Goal: Information Seeking & Learning: Learn about a topic

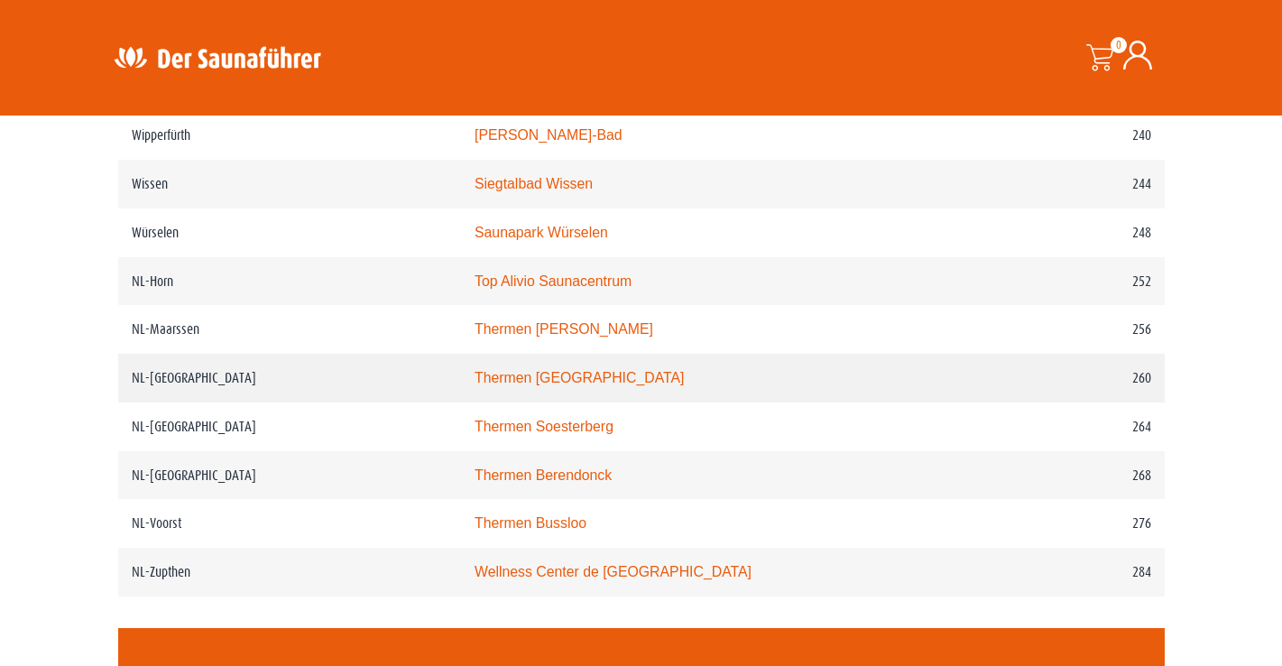
scroll to position [3617, 0]
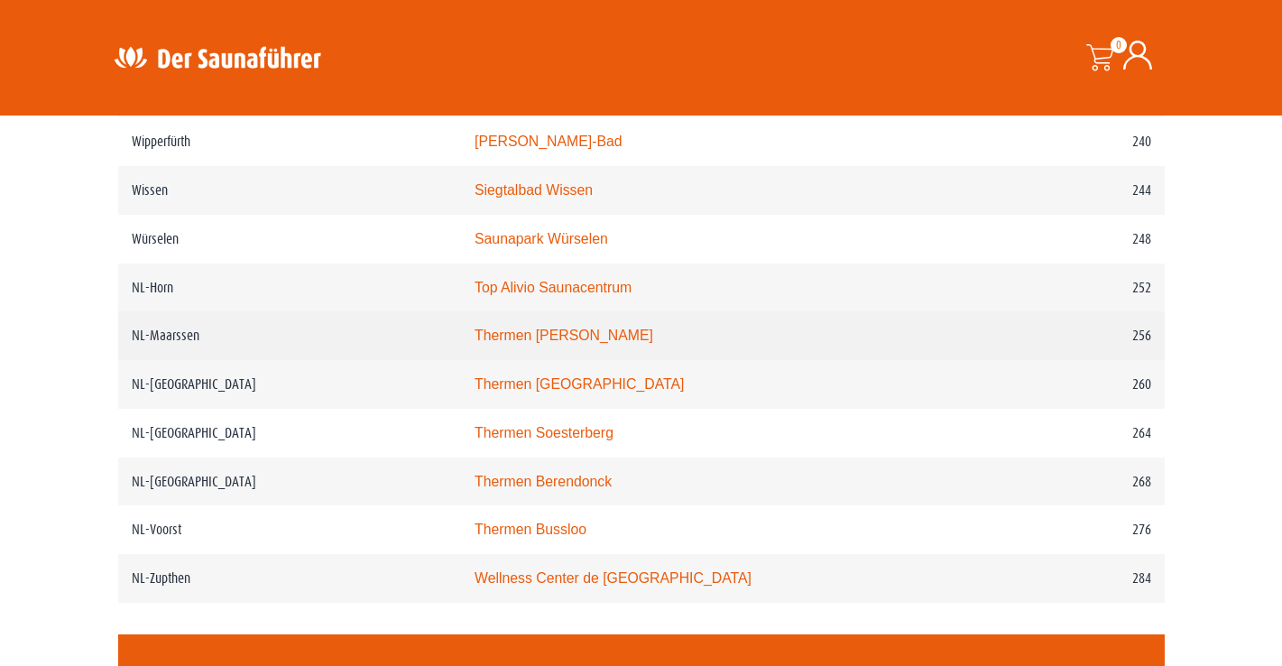
click at [563, 343] on link "Thermen Maarssen" at bounding box center [564, 334] width 179 height 15
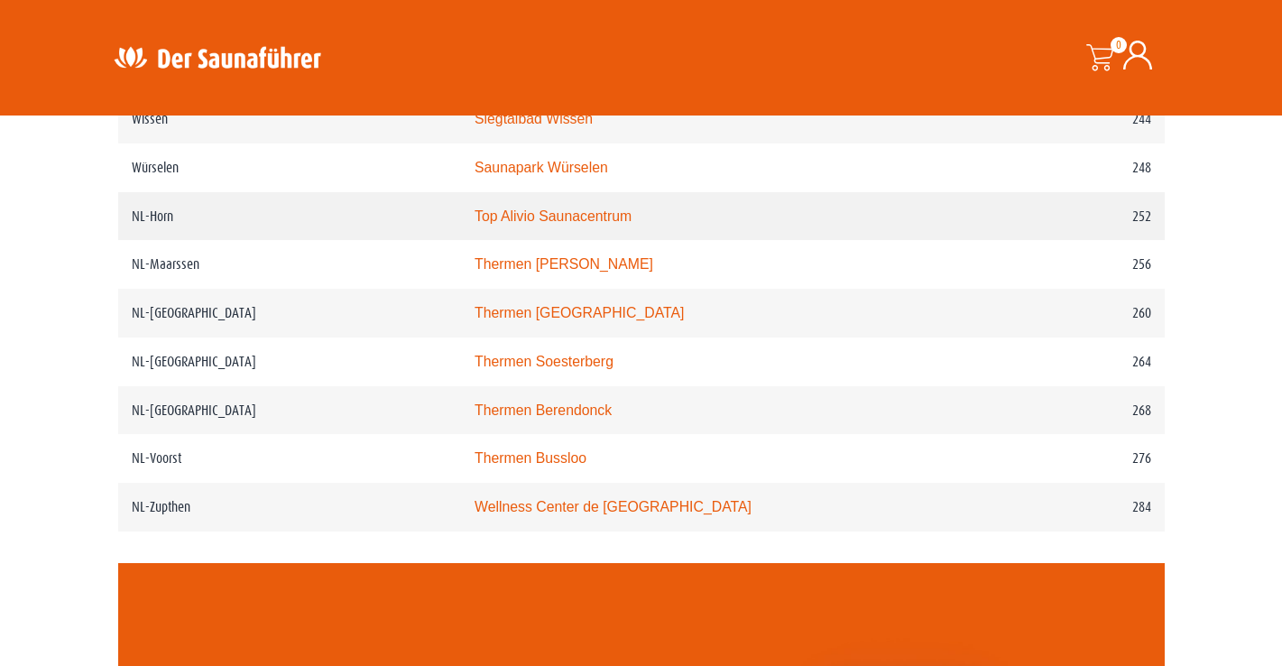
scroll to position [3691, 0]
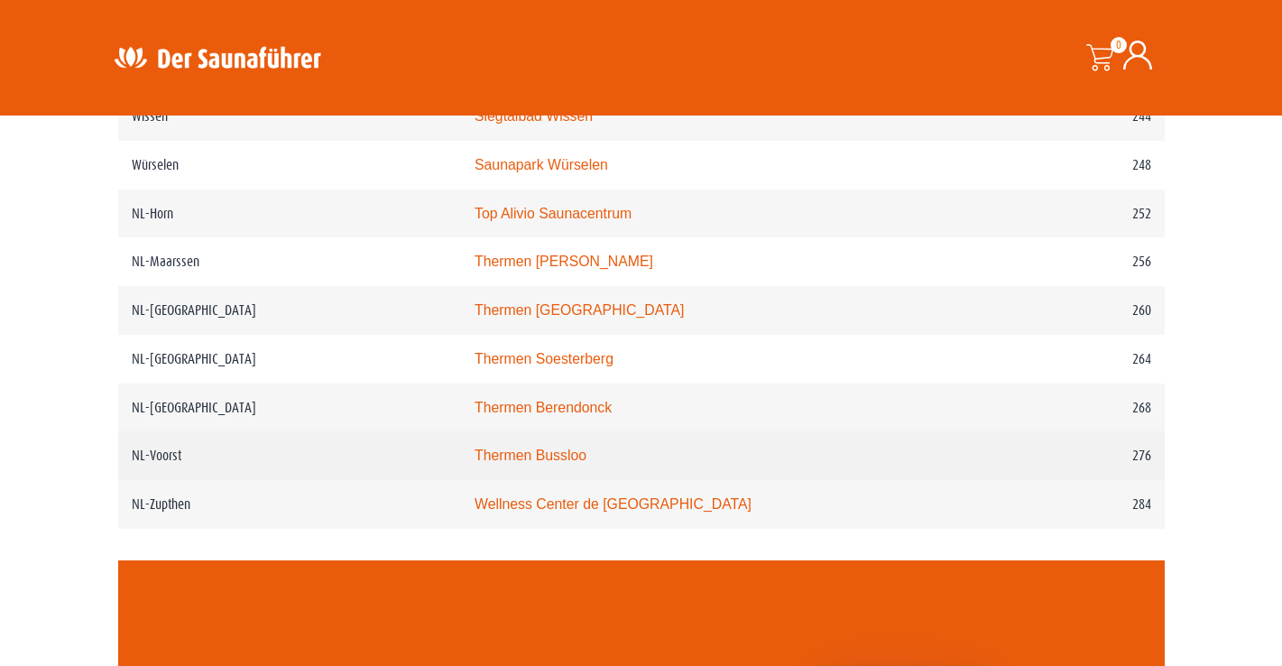
click at [549, 463] on link "Thermen Bussloo" at bounding box center [531, 454] width 112 height 15
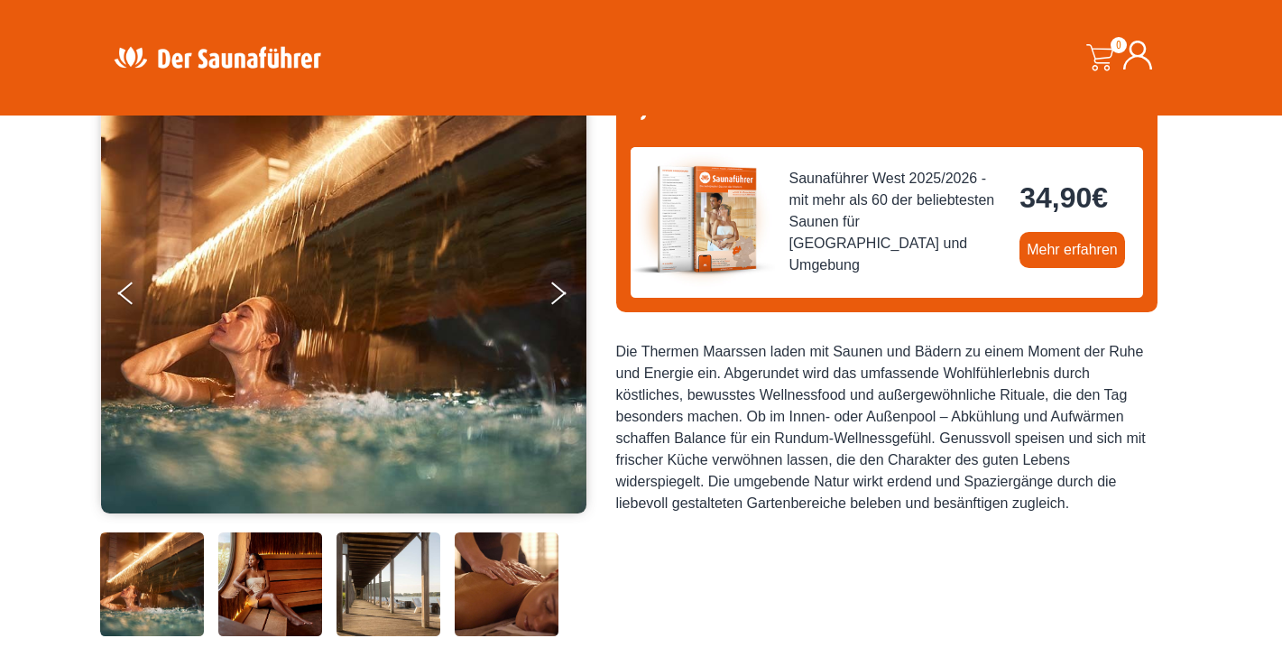
scroll to position [184, 0]
click at [564, 285] on button "Next" at bounding box center [570, 296] width 45 height 45
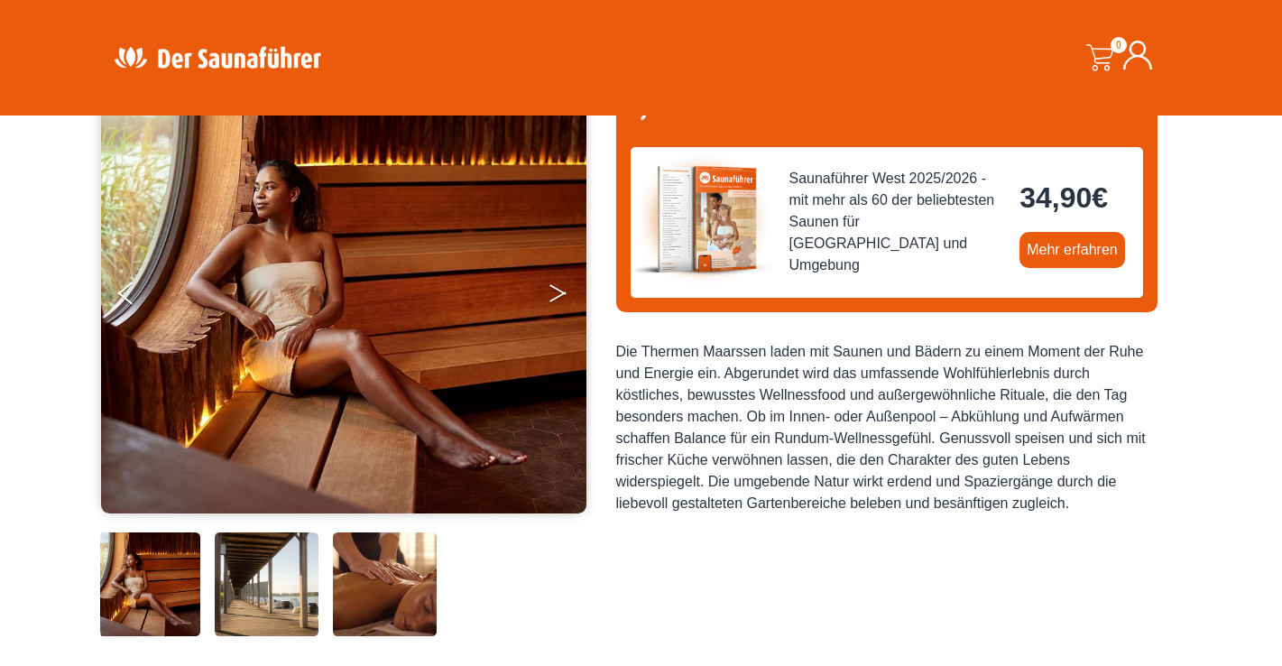
click at [564, 285] on button "Next" at bounding box center [570, 296] width 45 height 45
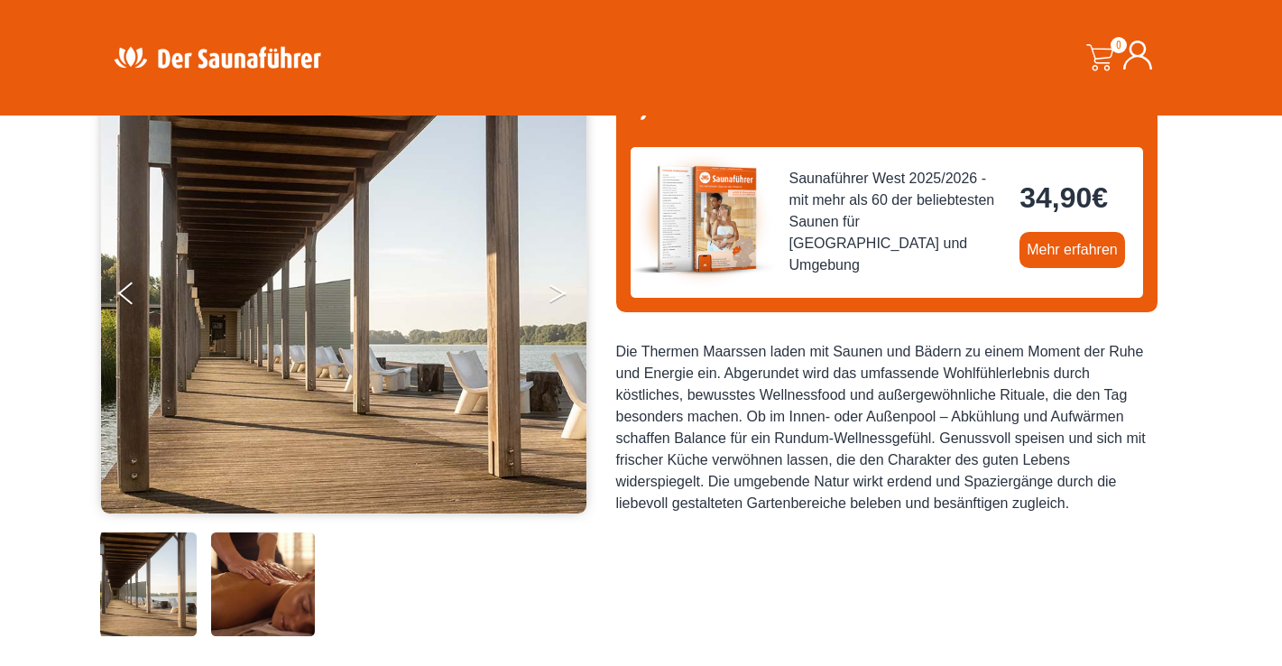
click at [564, 285] on button "Next" at bounding box center [570, 296] width 45 height 45
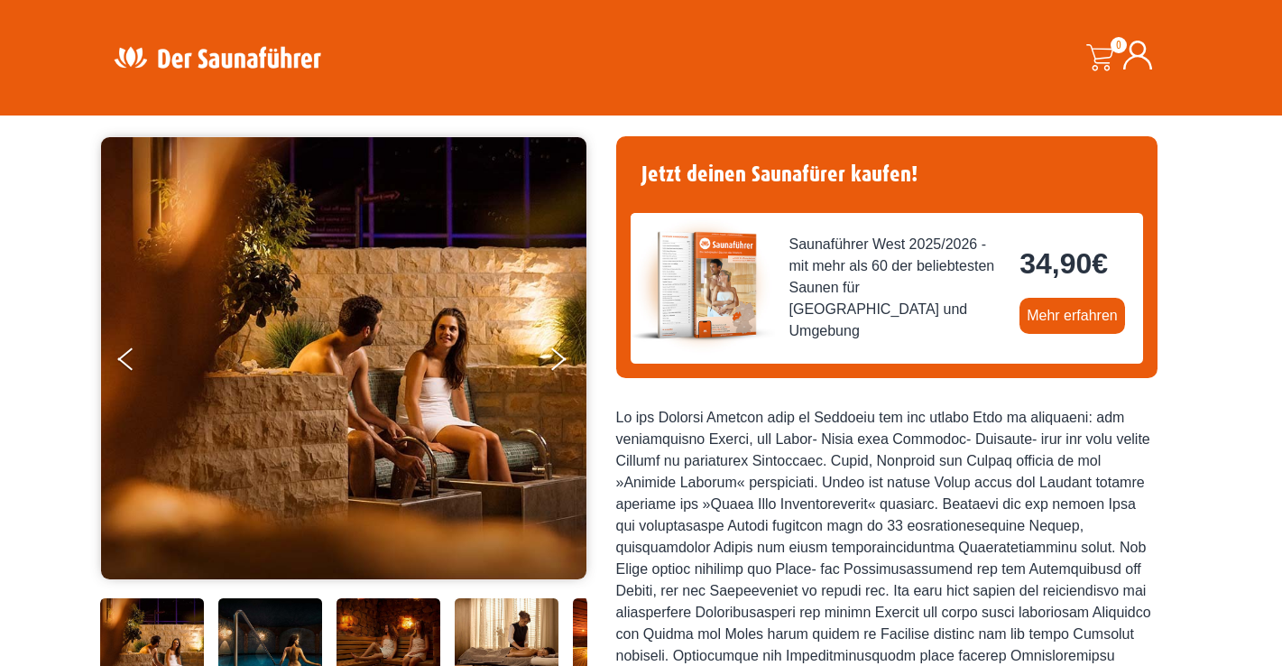
scroll to position [121, 0]
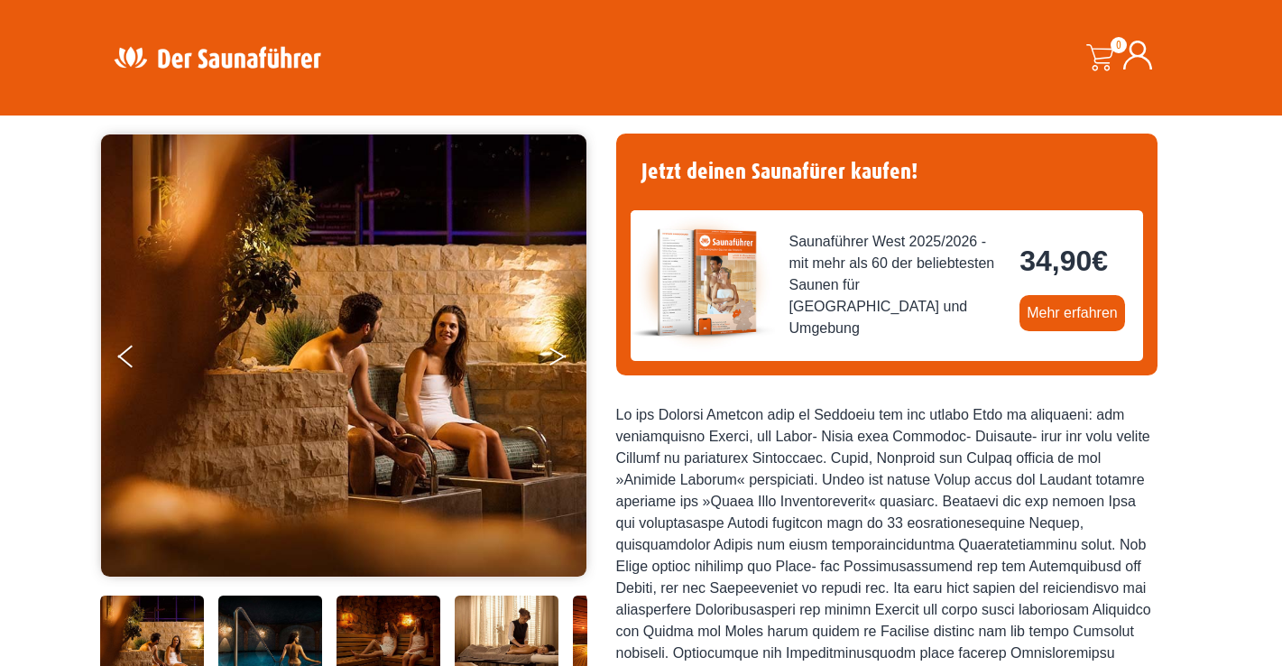
click at [549, 350] on button "Next" at bounding box center [570, 359] width 45 height 45
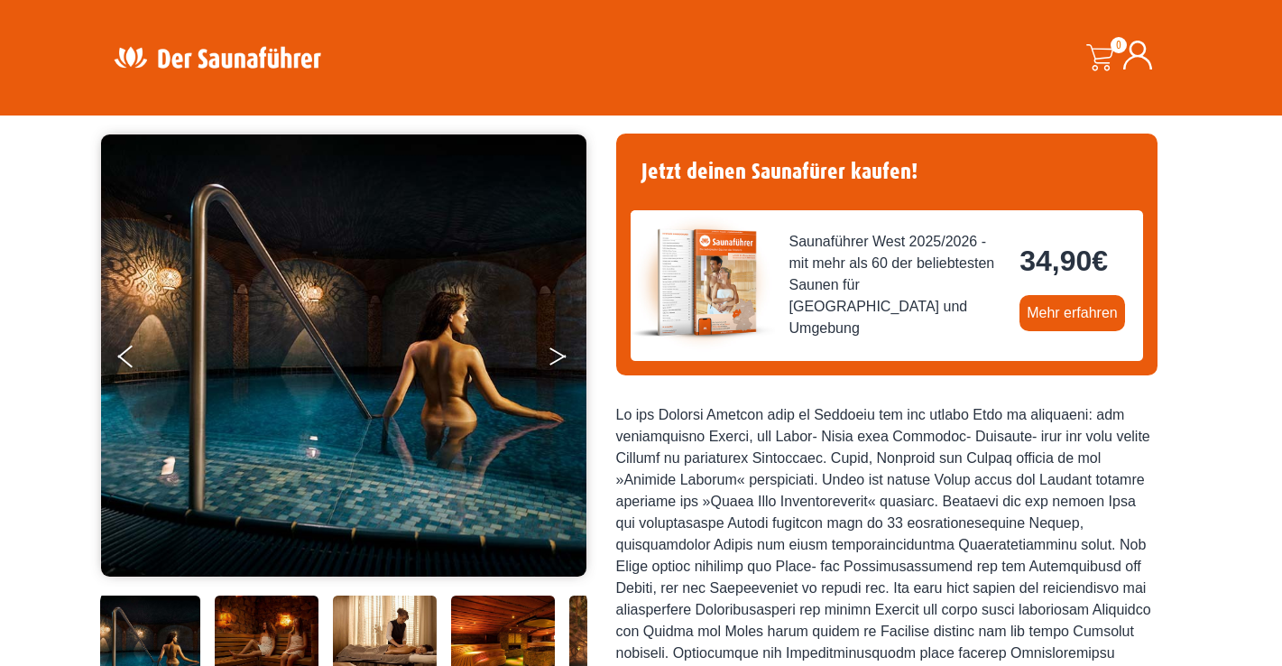
click at [549, 350] on button "Next" at bounding box center [570, 359] width 45 height 45
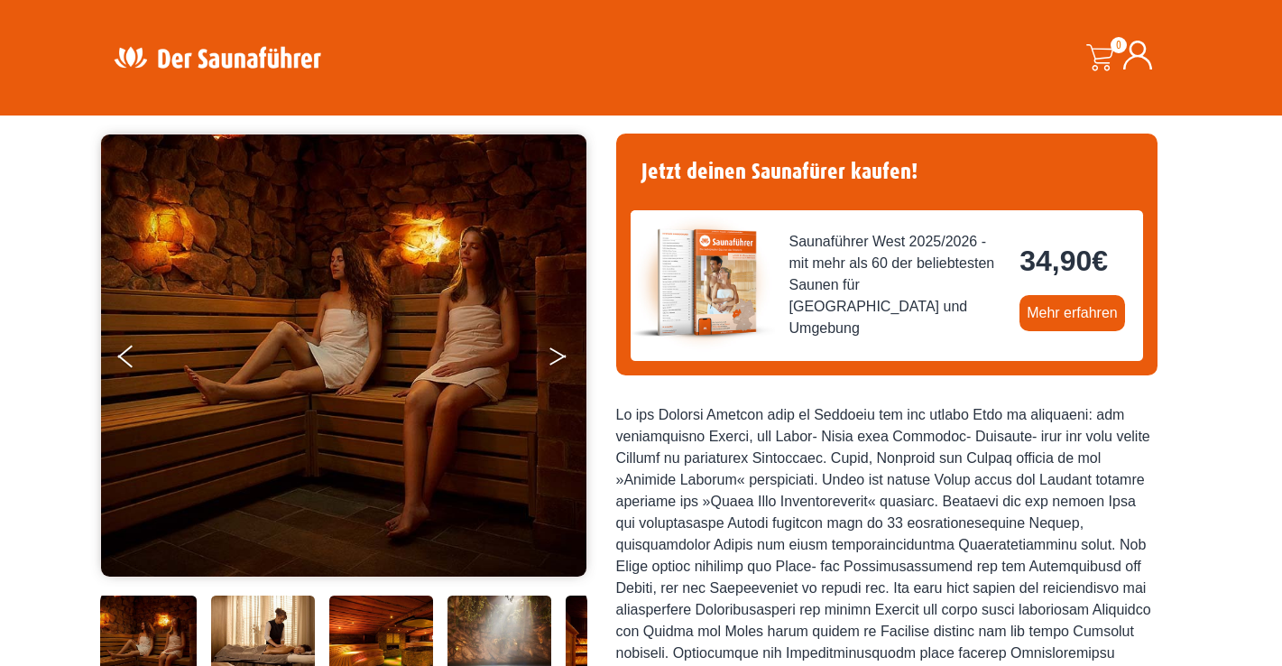
click at [549, 350] on button "Next" at bounding box center [570, 359] width 45 height 45
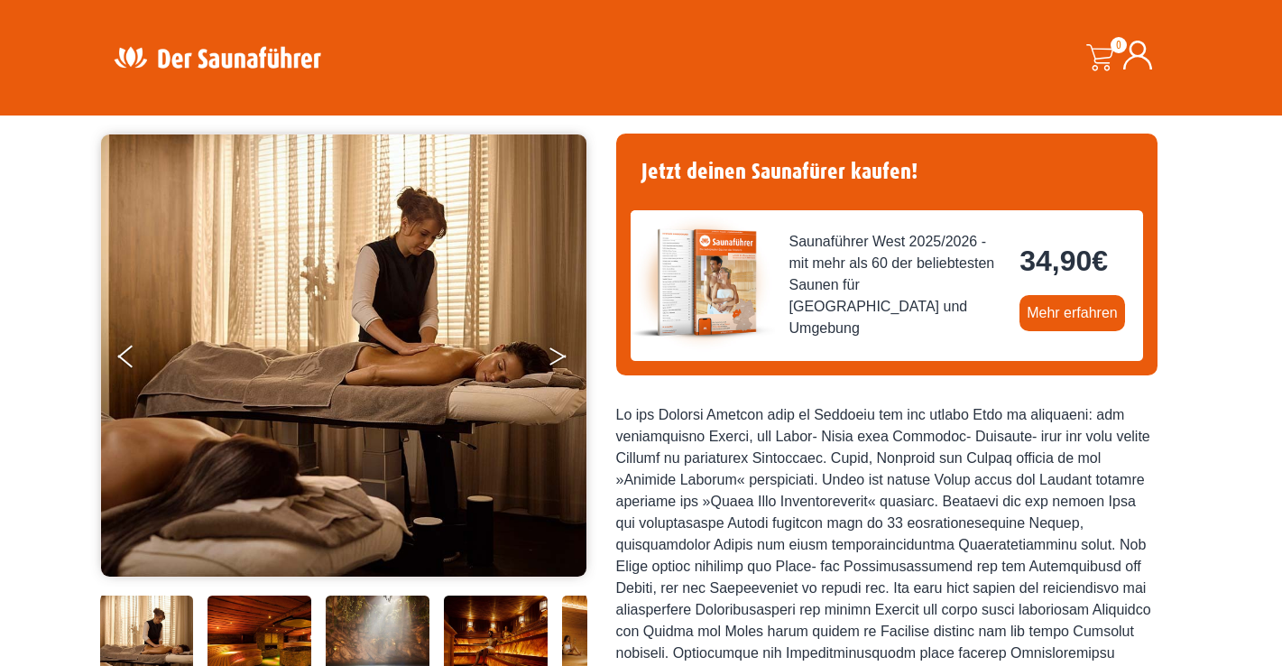
click at [549, 350] on button "Next" at bounding box center [570, 359] width 45 height 45
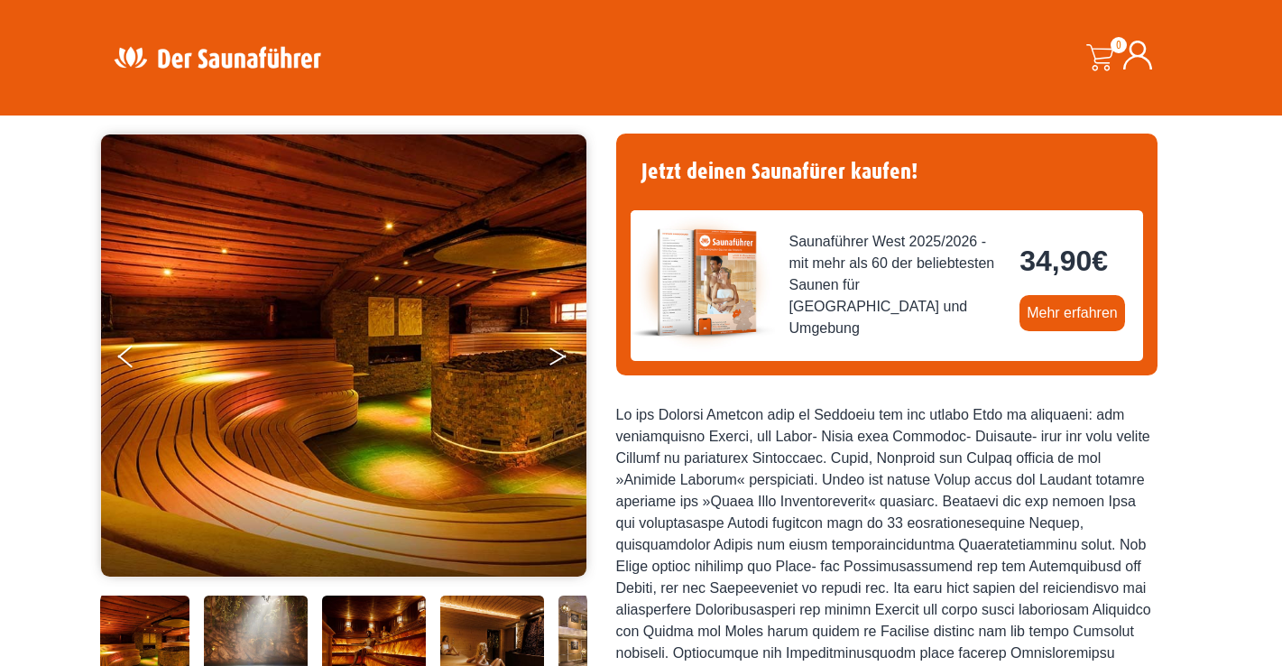
click at [549, 350] on button "Next" at bounding box center [570, 359] width 45 height 45
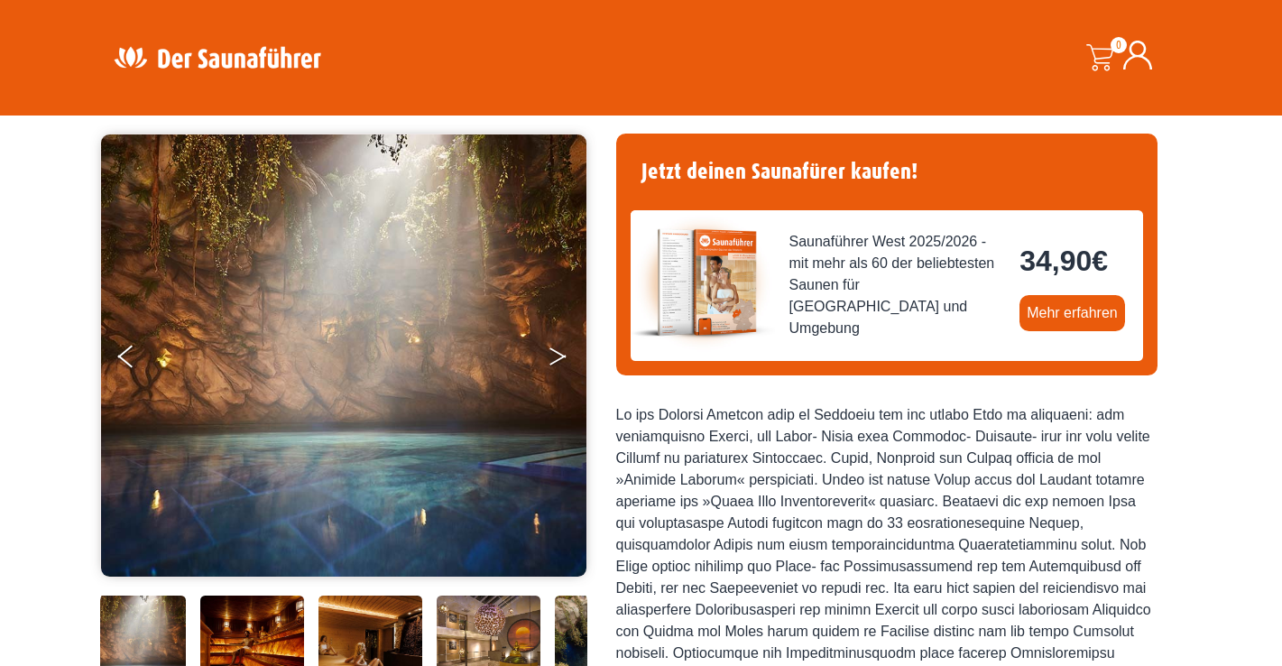
click at [549, 350] on button "Next" at bounding box center [570, 359] width 45 height 45
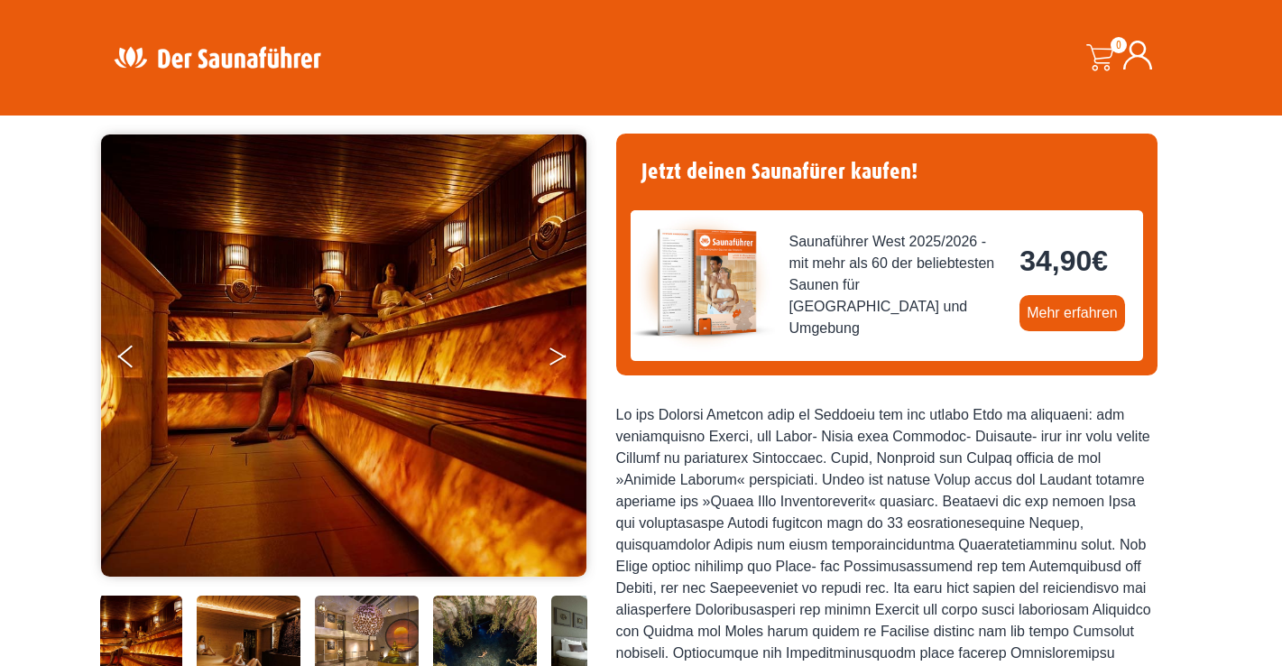
click at [549, 350] on button "Next" at bounding box center [570, 359] width 45 height 45
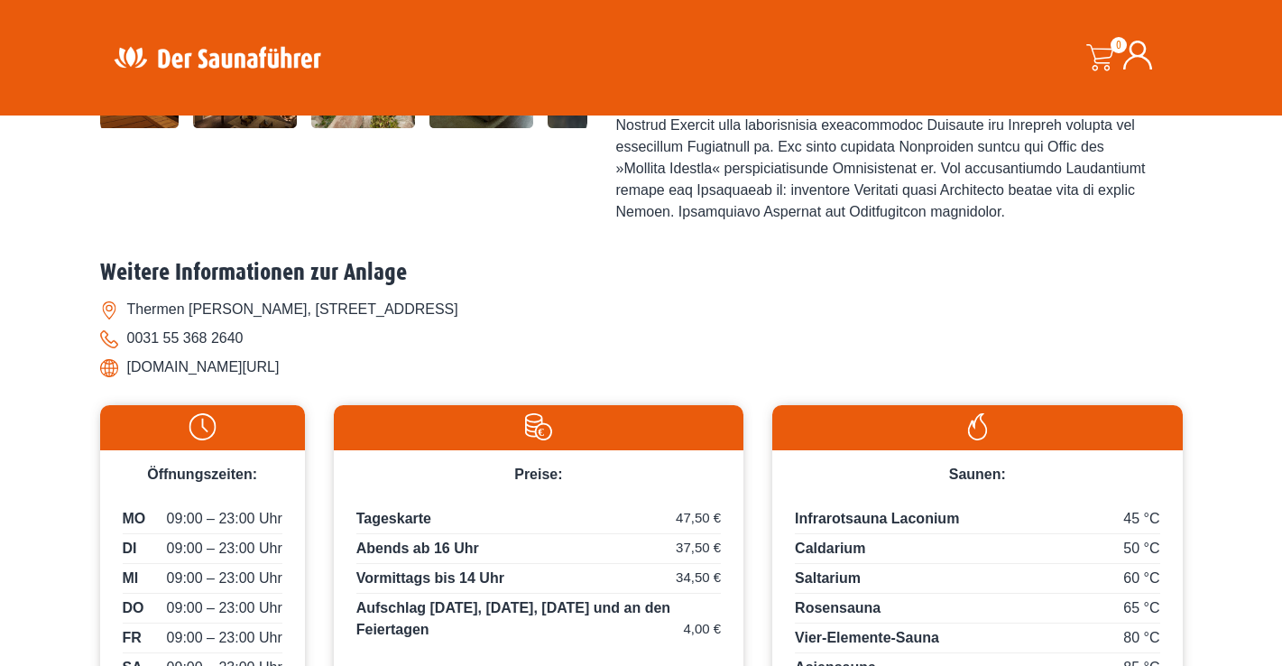
scroll to position [696, 0]
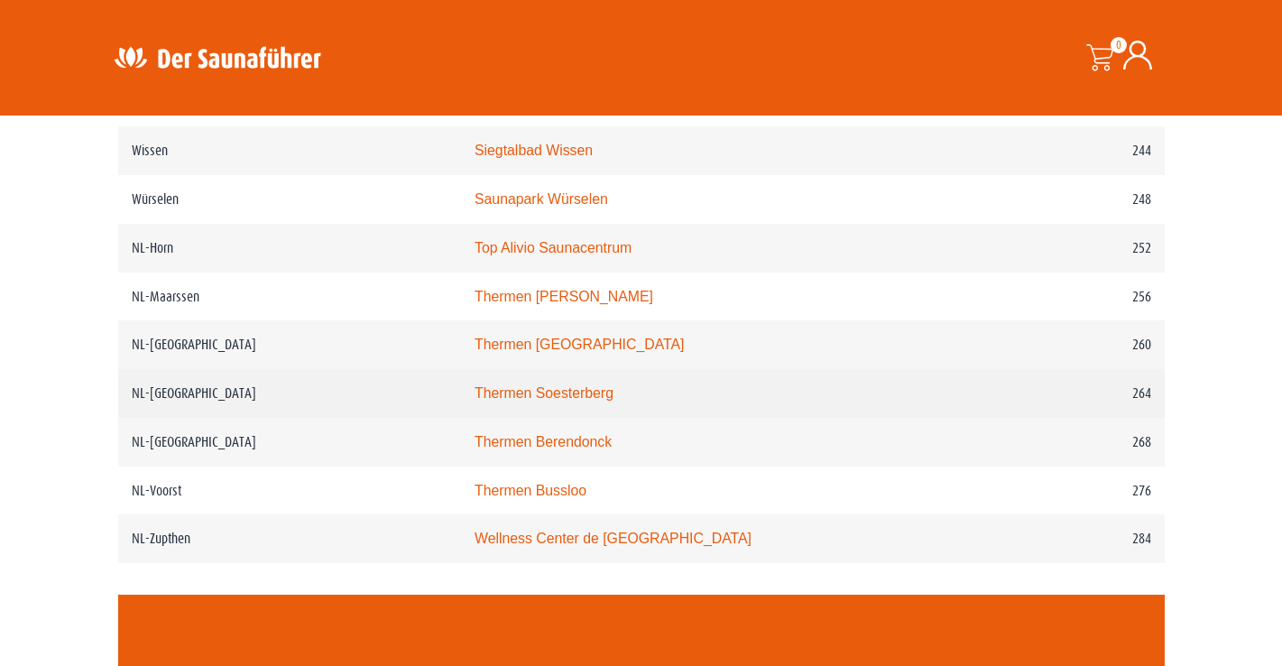
scroll to position [3711, 0]
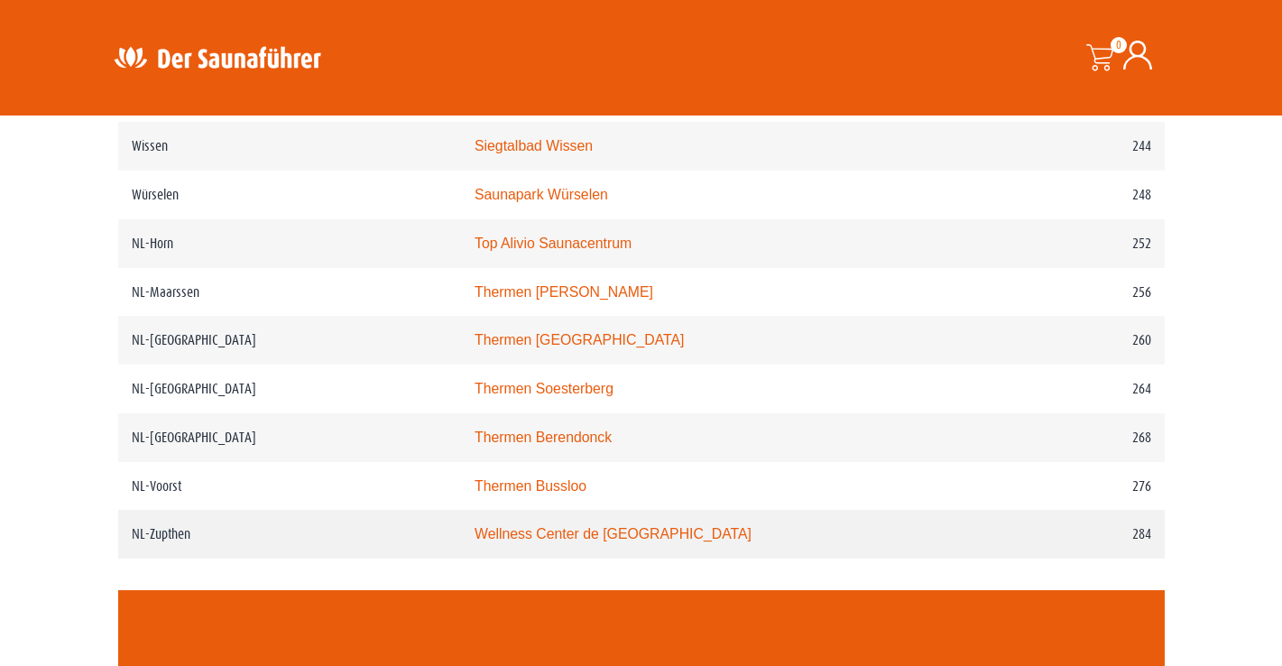
click at [541, 541] on link "Wellness Center de Bronsbergen" at bounding box center [613, 533] width 277 height 15
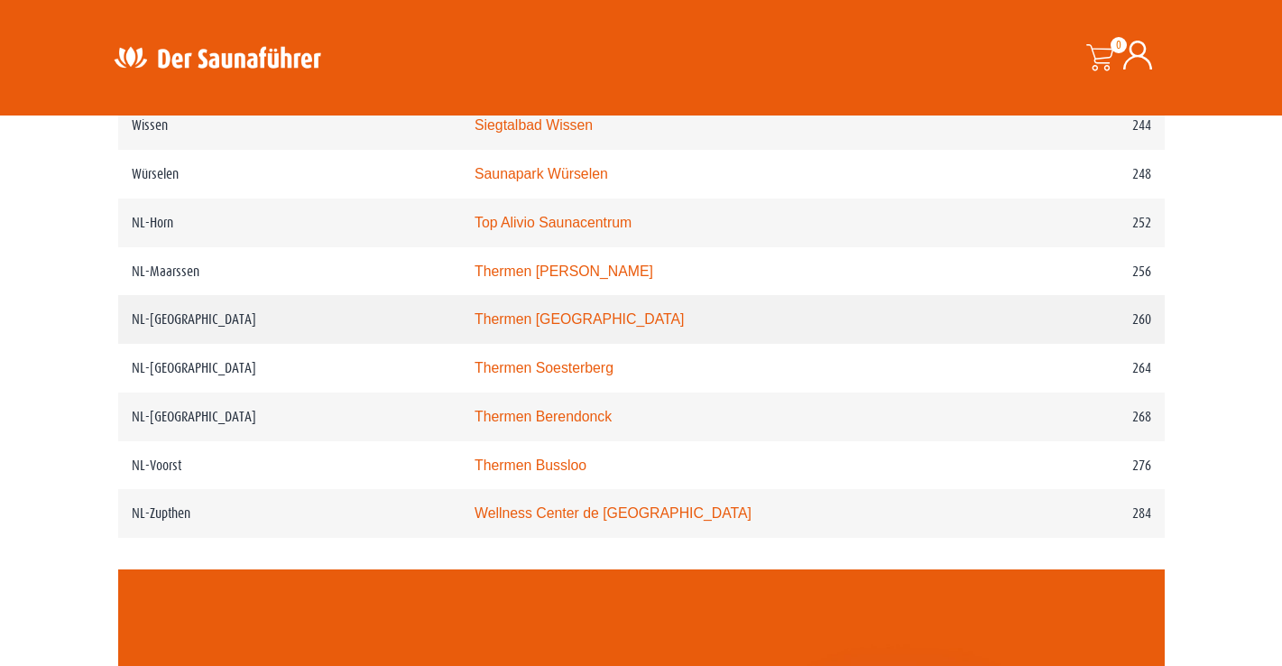
scroll to position [3739, 0]
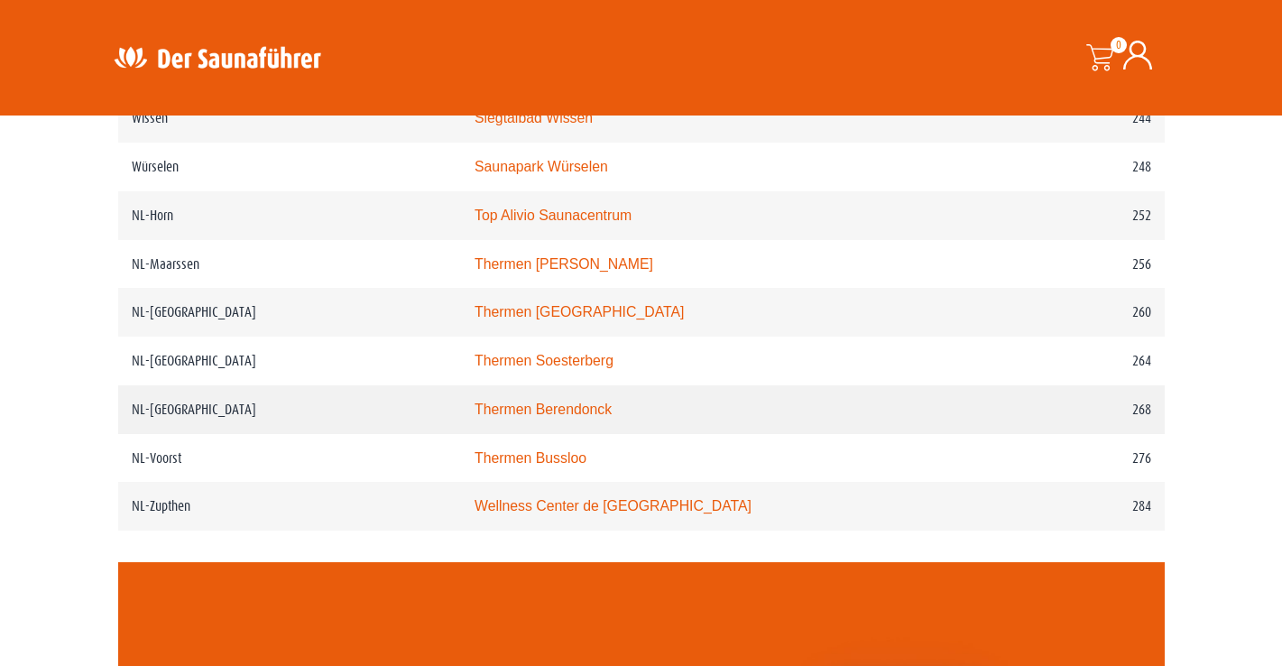
click at [564, 417] on link "Thermen Berendonck" at bounding box center [543, 408] width 137 height 15
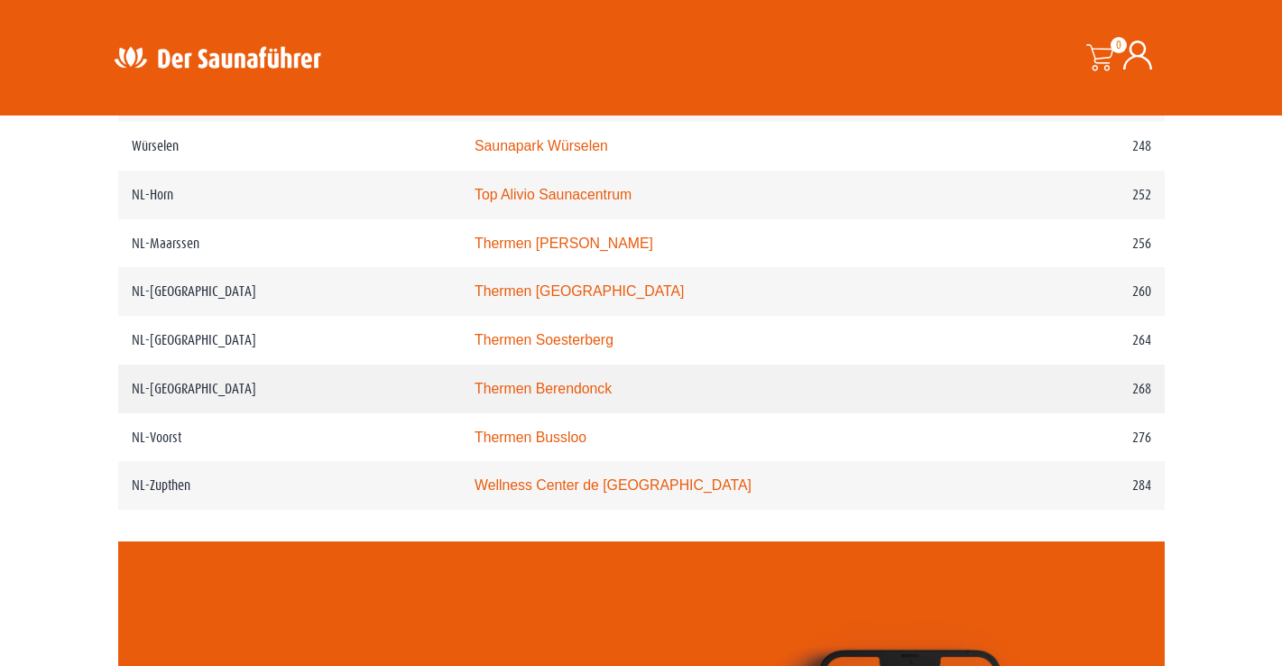
click at [570, 396] on link "Thermen Berendonck" at bounding box center [543, 388] width 137 height 15
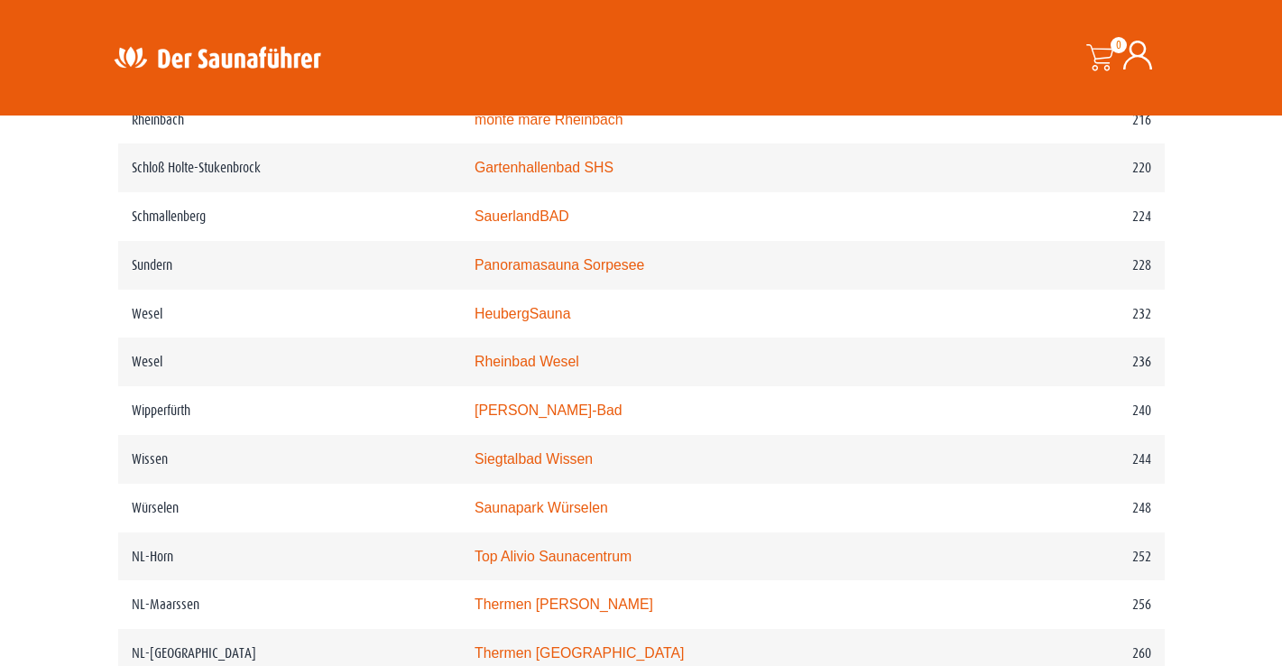
scroll to position [3349, 0]
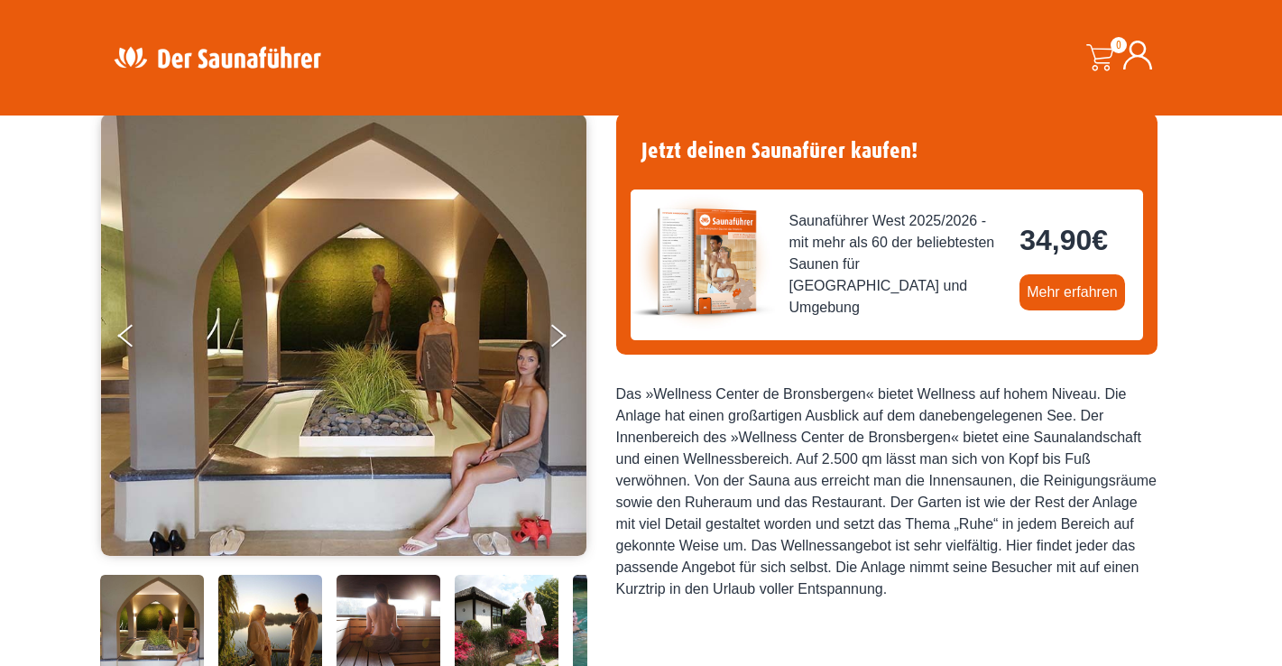
scroll to position [165, 0]
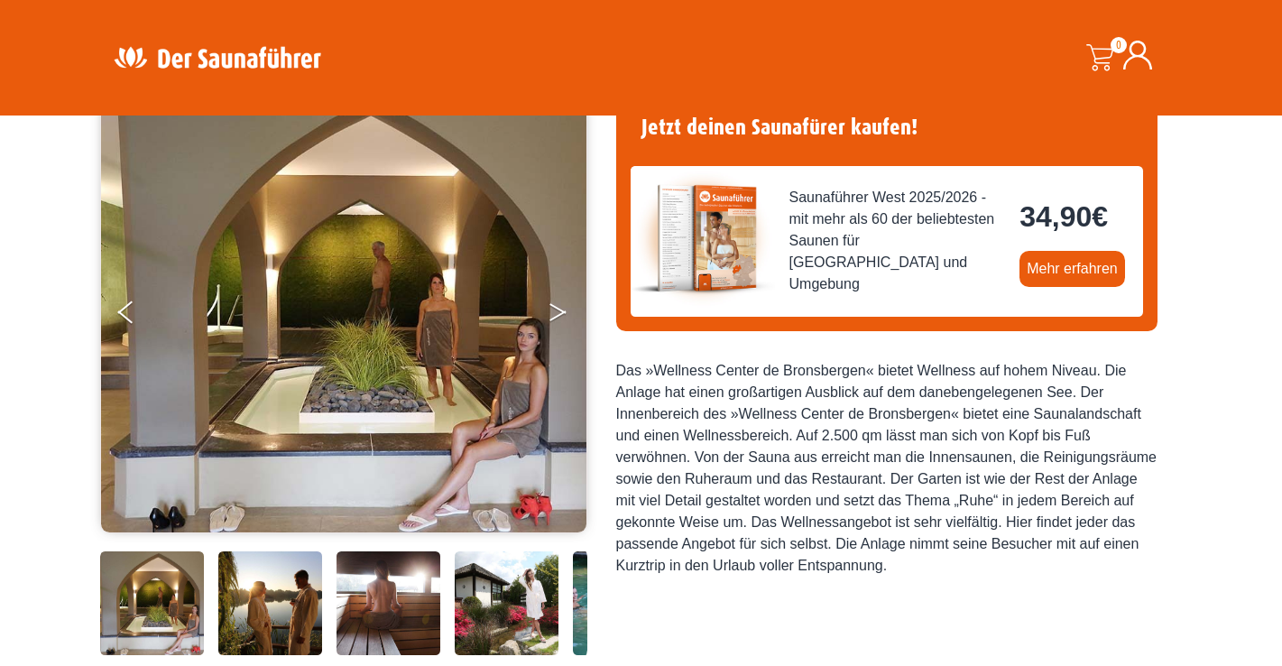
click at [561, 313] on icon "Next" at bounding box center [557, 315] width 16 height 11
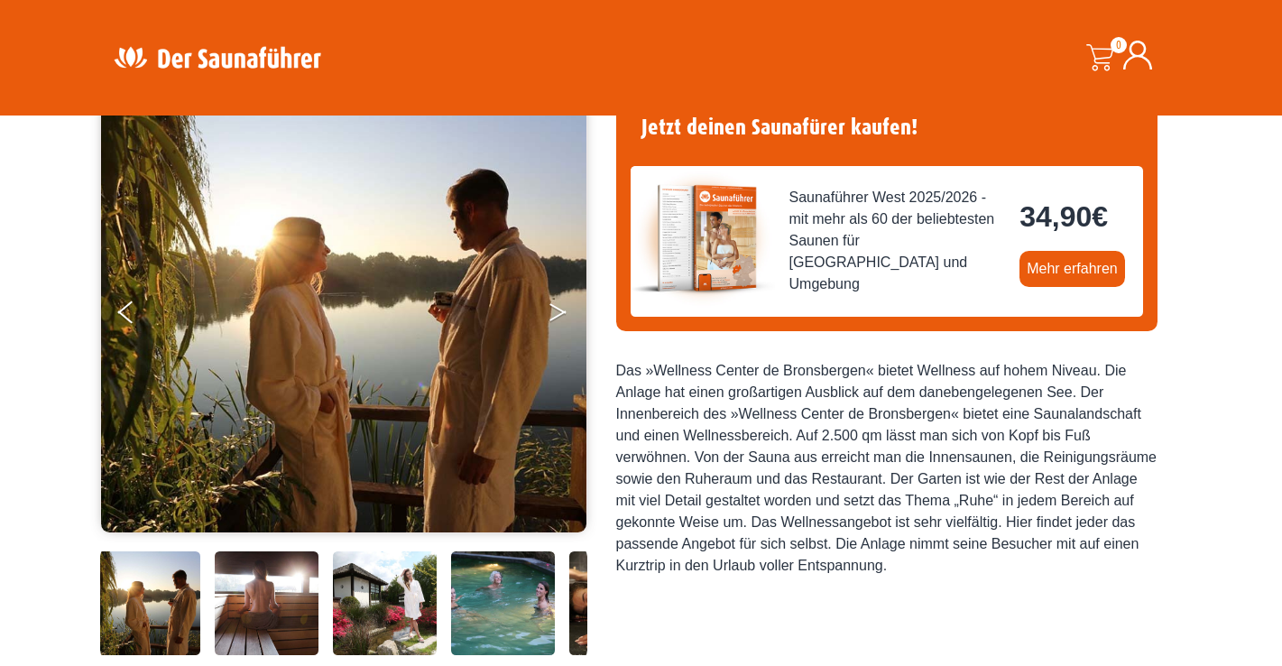
click at [561, 313] on icon "Next" at bounding box center [557, 315] width 16 height 11
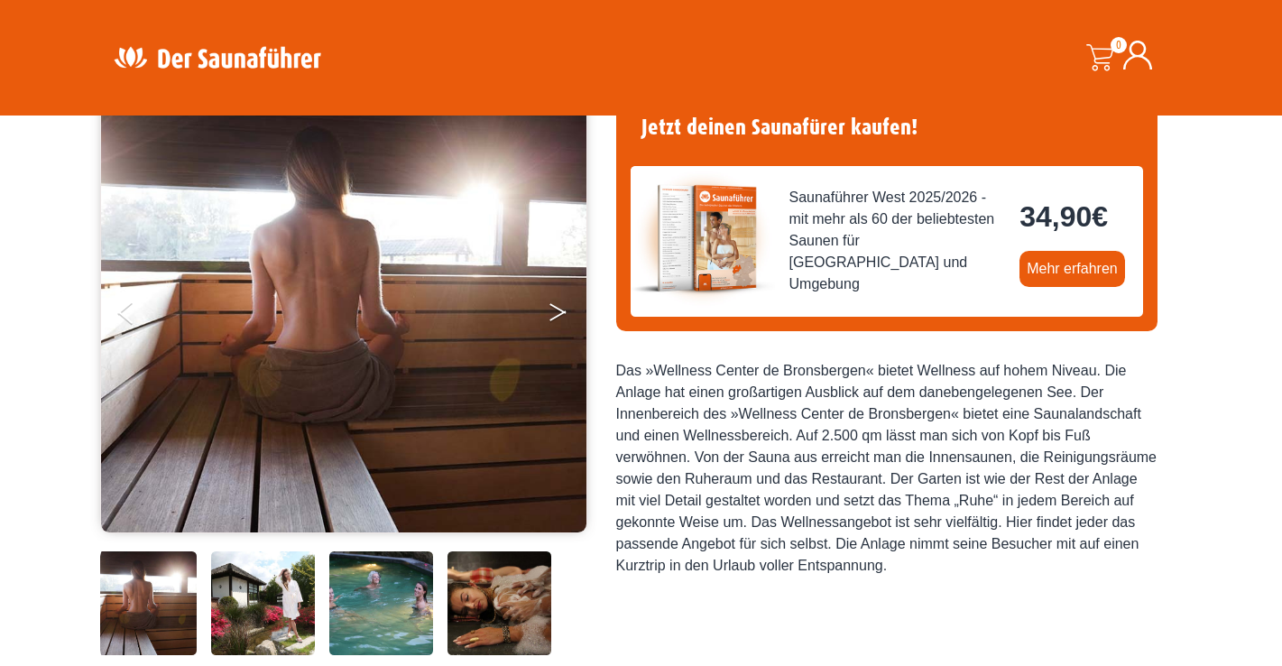
click at [561, 313] on icon "Next" at bounding box center [557, 315] width 16 height 11
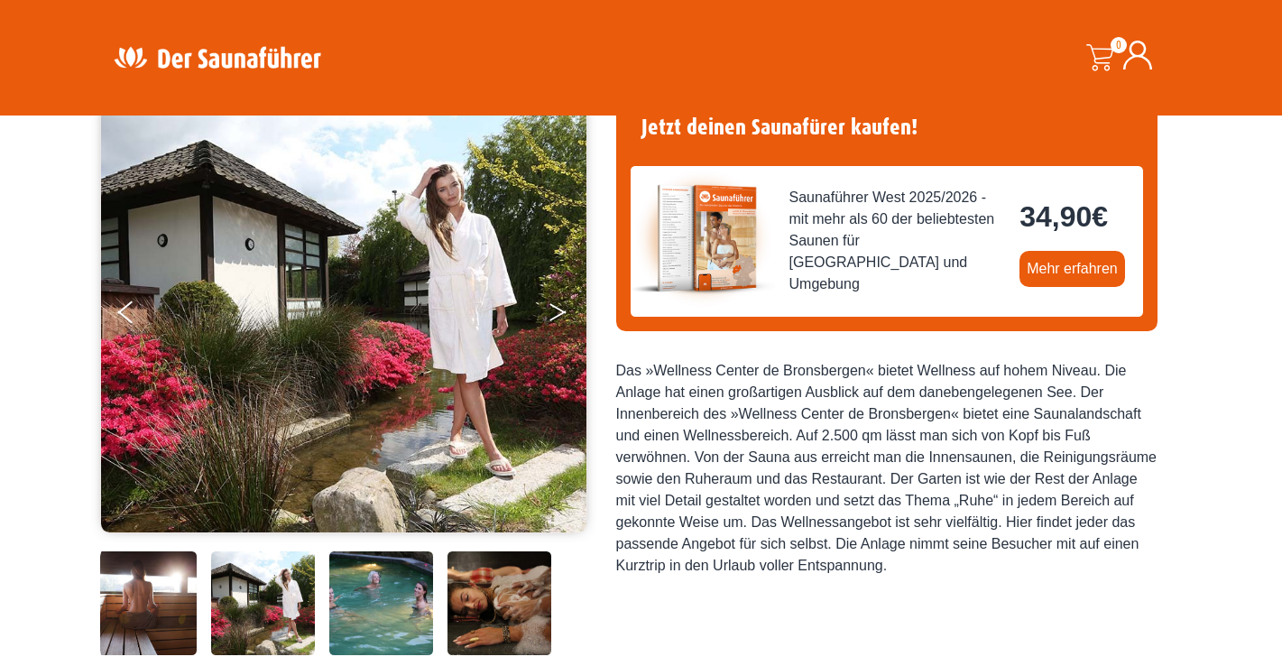
click at [561, 313] on icon "Next" at bounding box center [557, 315] width 16 height 11
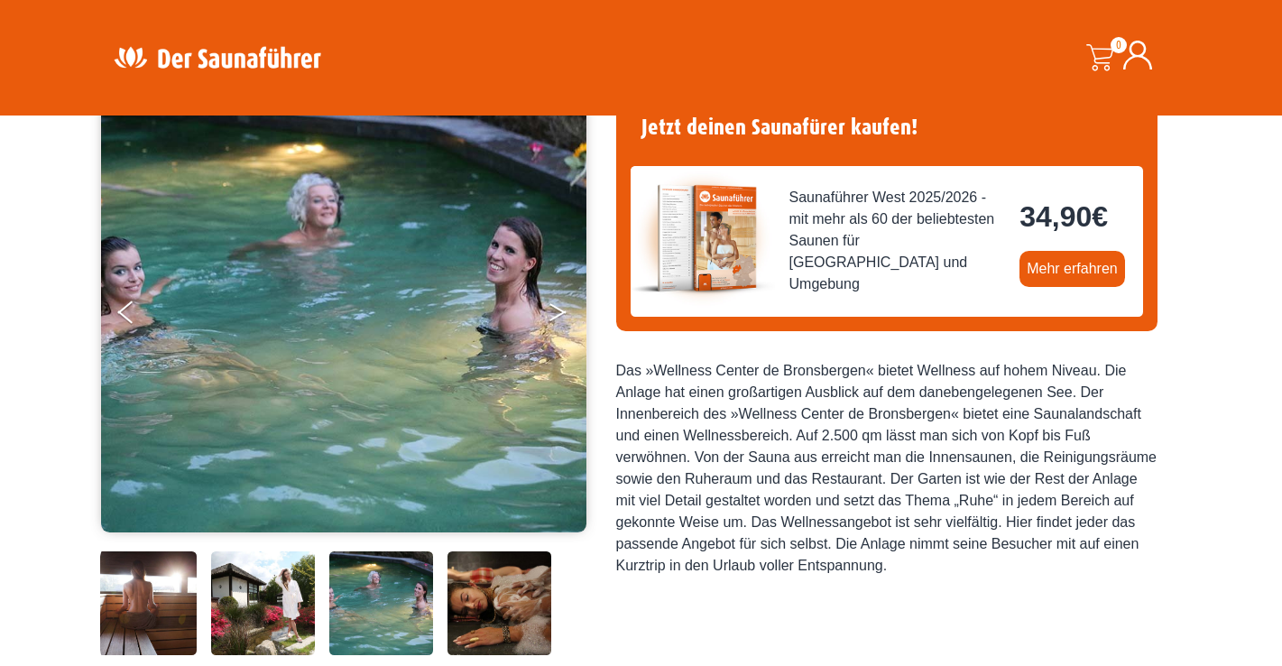
click at [561, 313] on icon "Next" at bounding box center [557, 315] width 16 height 11
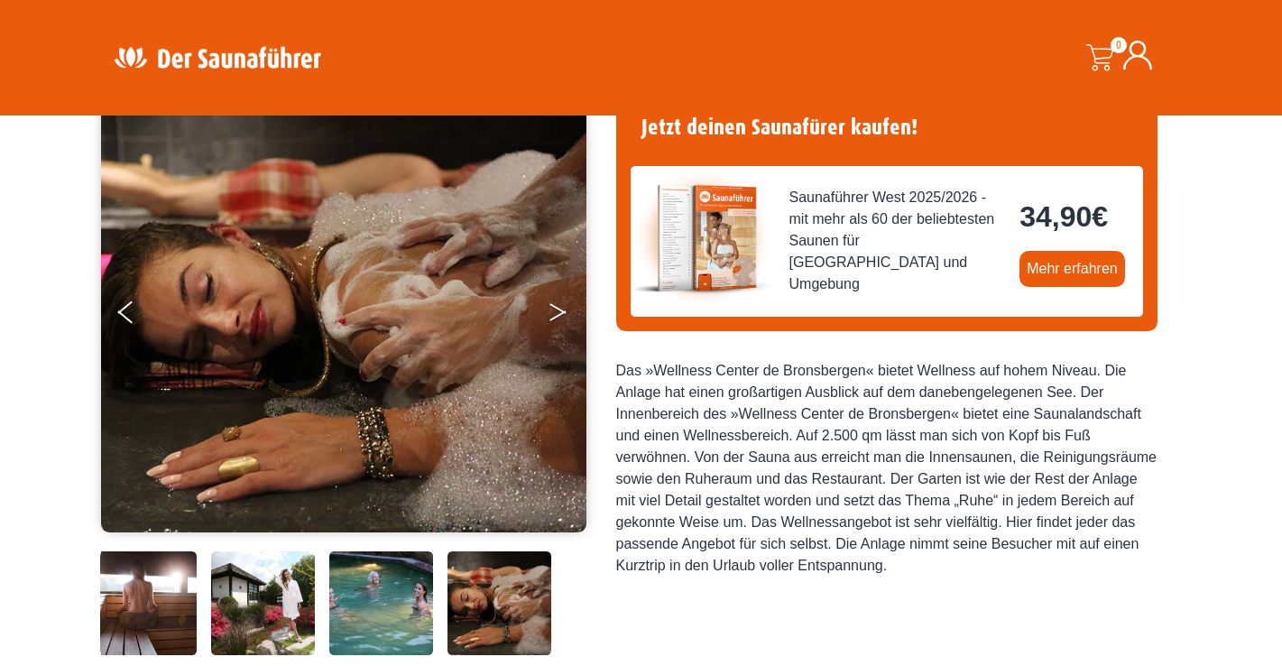
click at [561, 313] on icon "Next" at bounding box center [557, 315] width 16 height 11
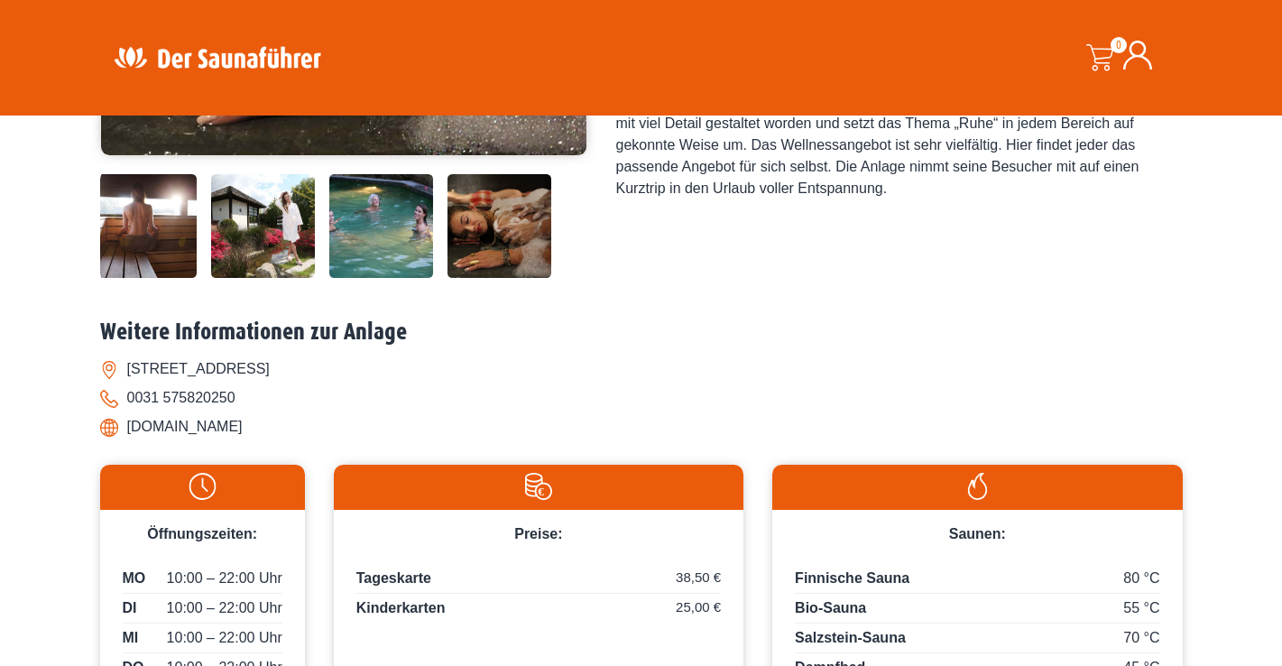
scroll to position [549, 0]
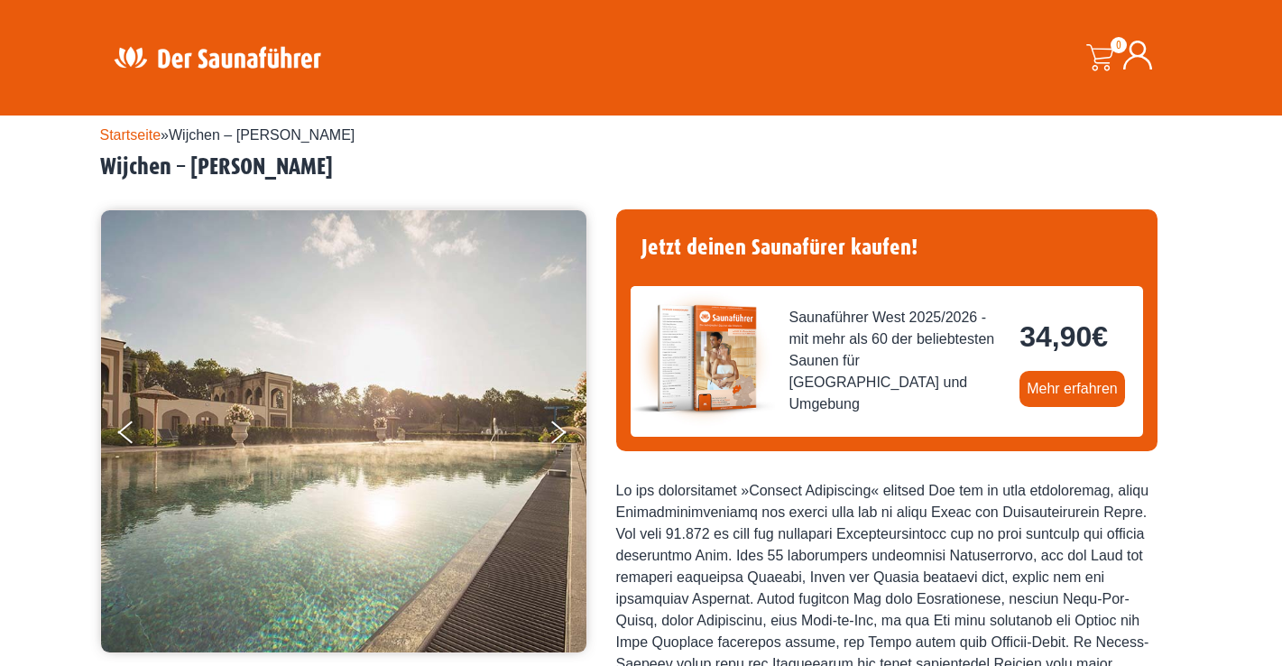
scroll to position [41, 0]
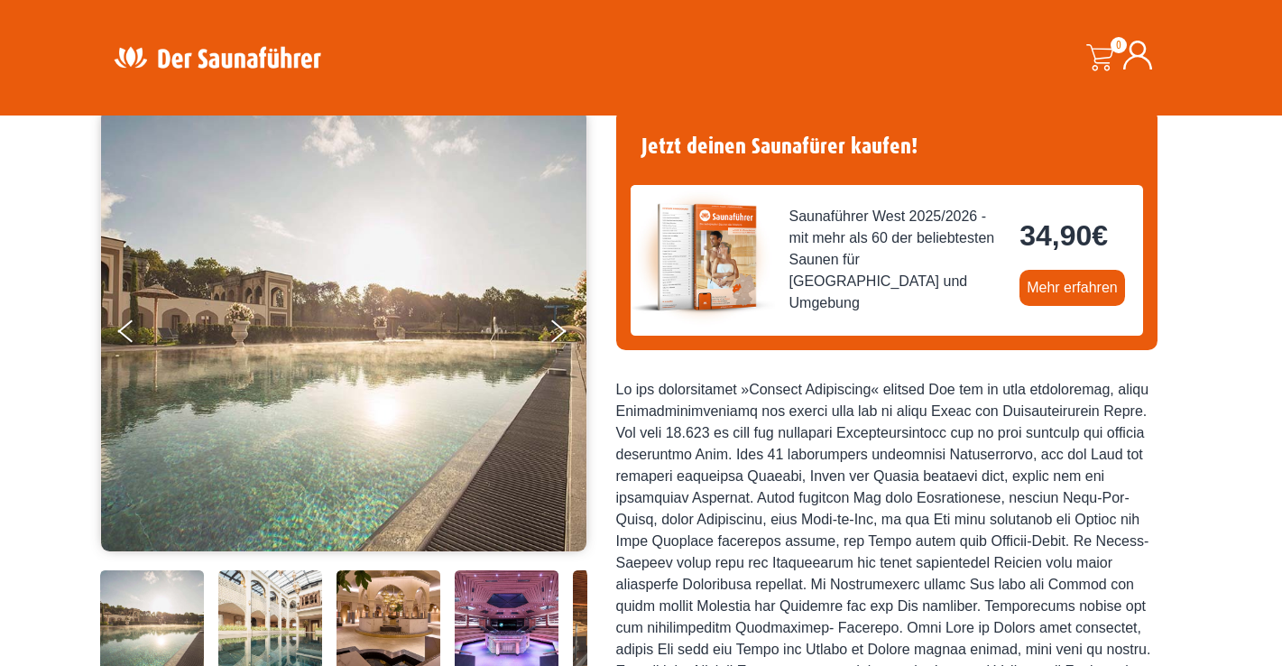
scroll to position [166, 0]
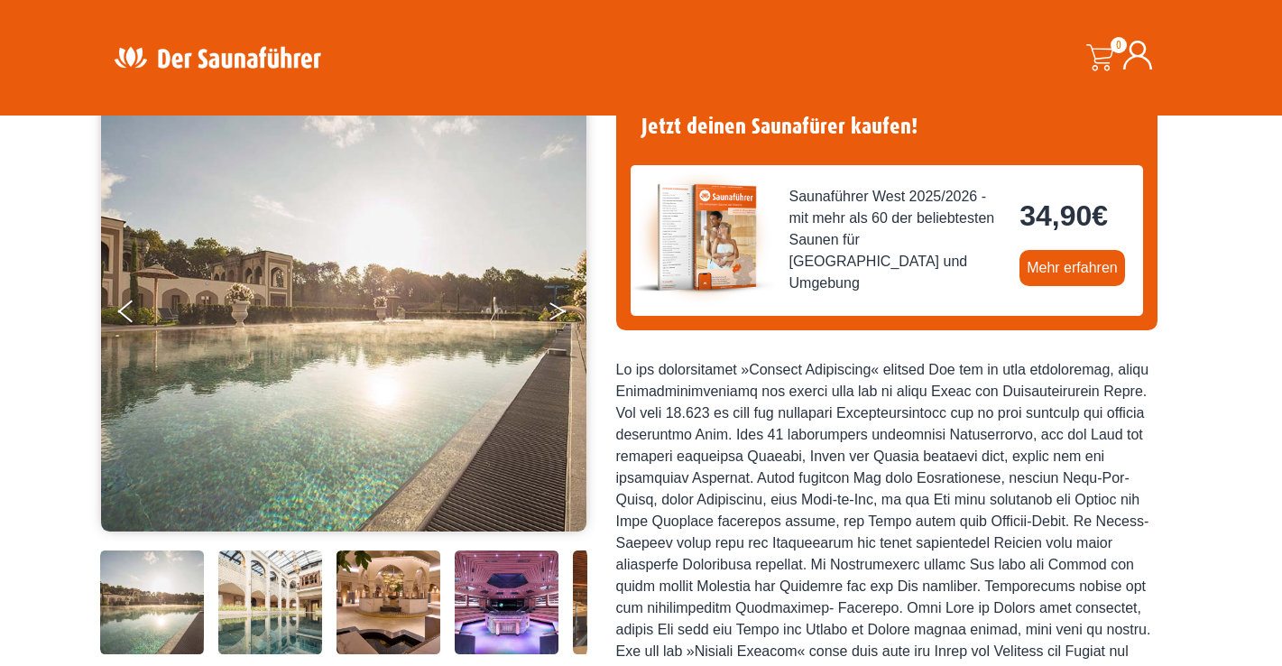
click at [562, 299] on button "Next" at bounding box center [570, 314] width 45 height 45
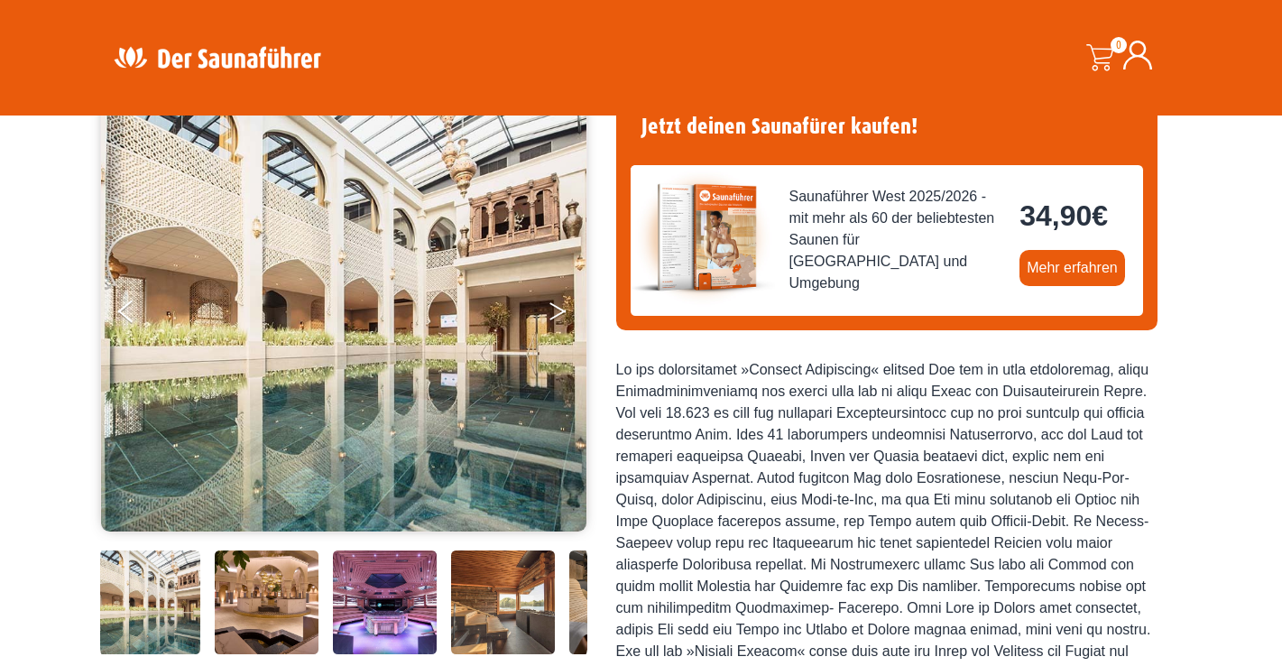
click at [562, 299] on button "Next" at bounding box center [570, 314] width 45 height 45
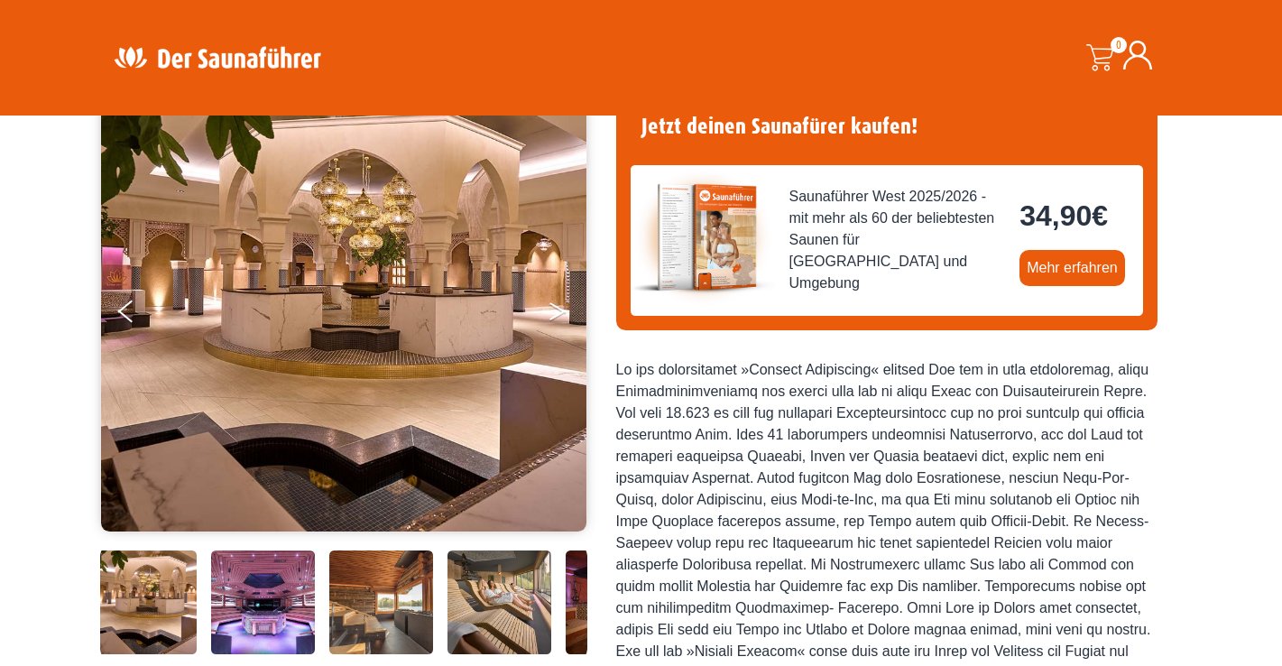
click at [562, 299] on button "Next" at bounding box center [570, 314] width 45 height 45
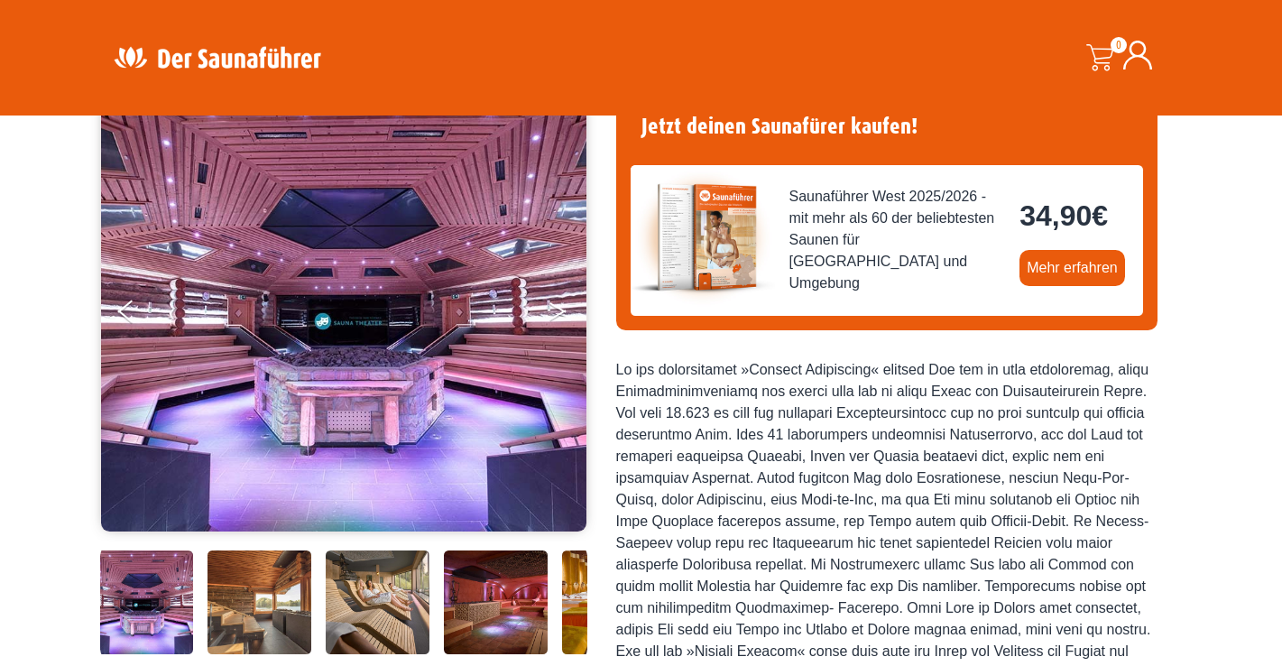
click at [562, 299] on button "Next" at bounding box center [570, 314] width 45 height 45
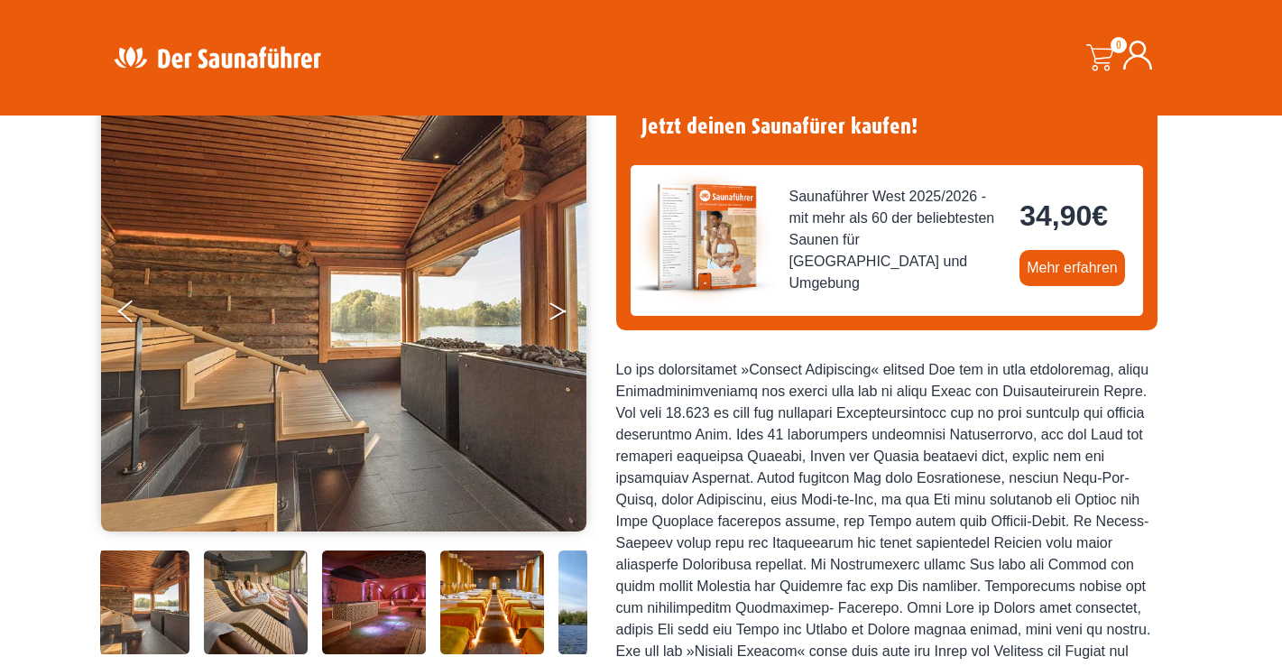
click at [562, 299] on button "Next" at bounding box center [570, 314] width 45 height 45
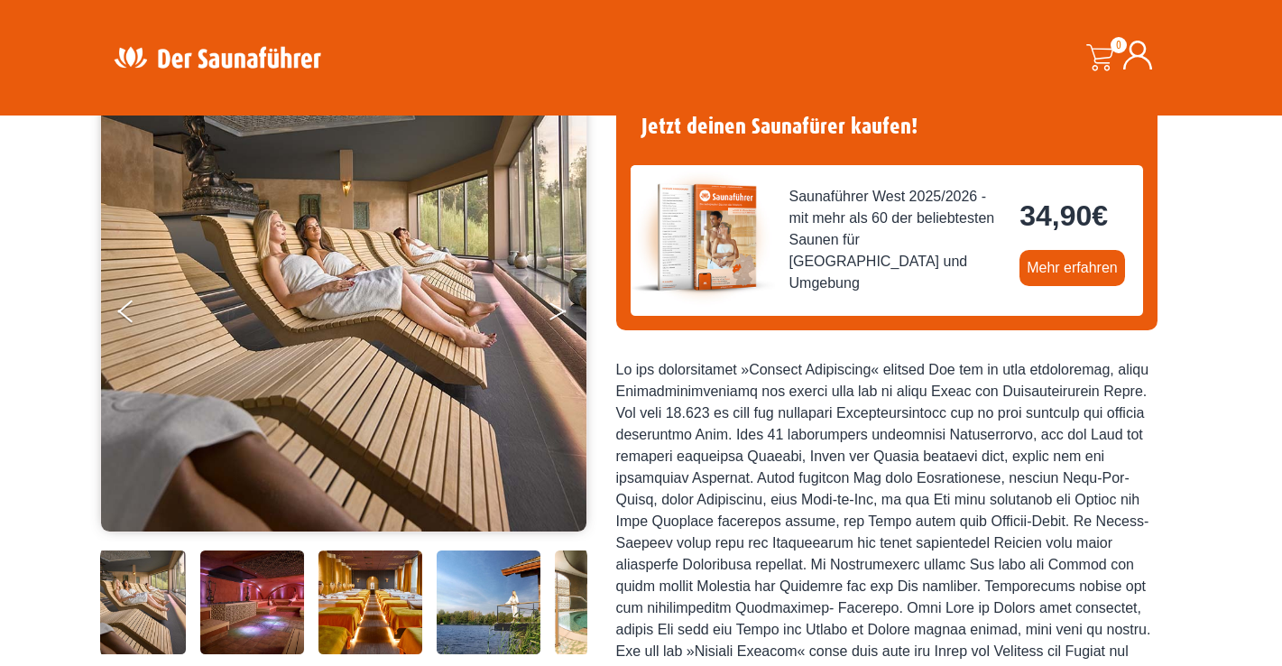
click at [562, 299] on button "Next" at bounding box center [570, 314] width 45 height 45
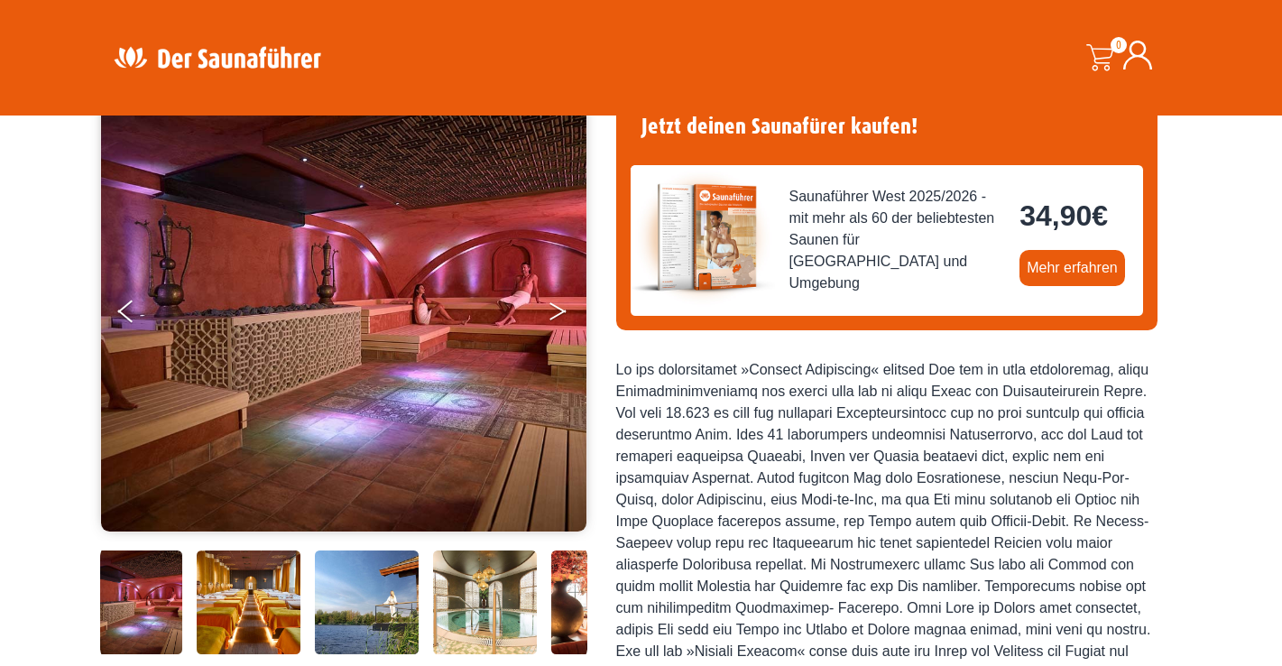
click at [562, 299] on button "Next" at bounding box center [570, 314] width 45 height 45
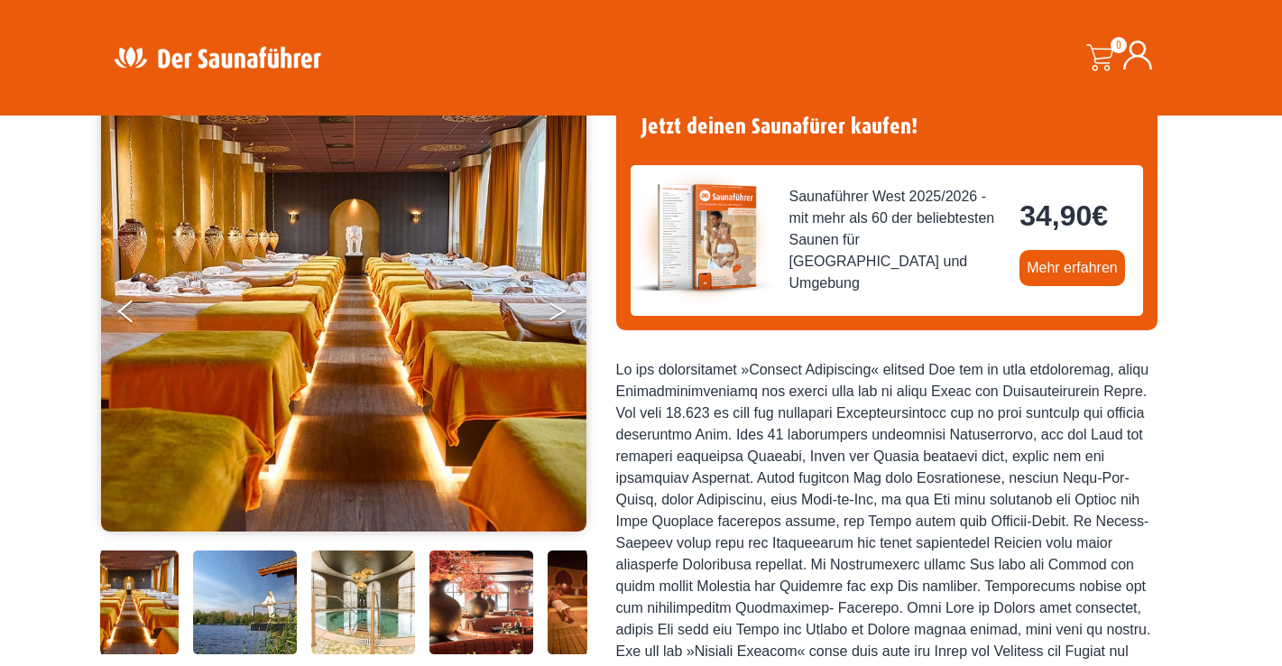
click at [562, 299] on button "Next" at bounding box center [570, 314] width 45 height 45
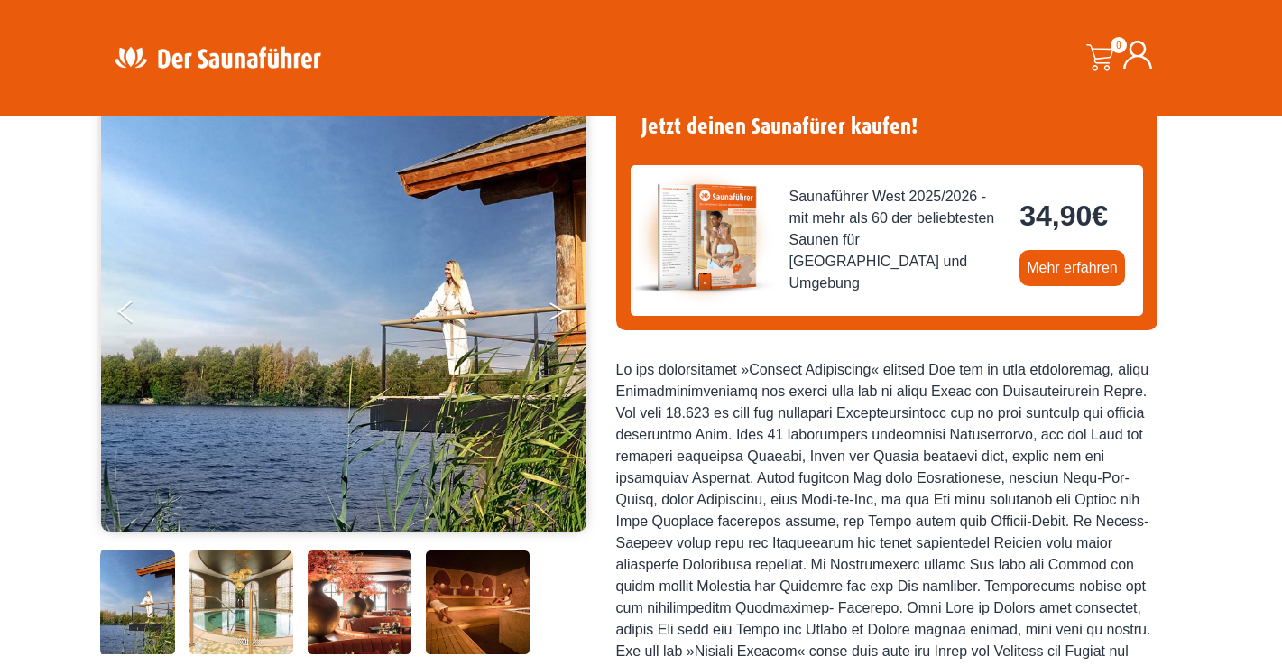
click at [562, 299] on button "Next" at bounding box center [570, 314] width 45 height 45
